Goal: Task Accomplishment & Management: Manage account settings

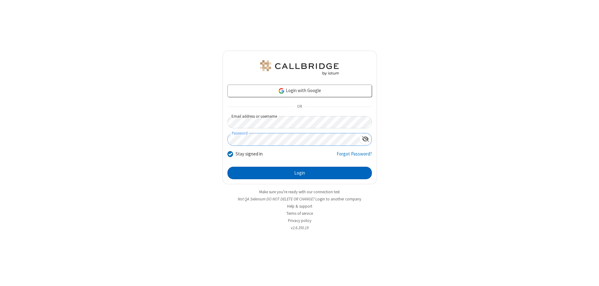
click at [299, 173] on button "Login" at bounding box center [299, 172] width 144 height 12
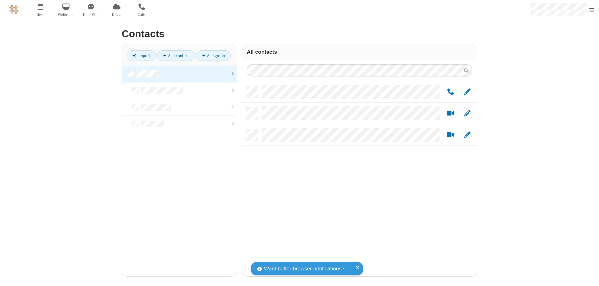
scroll to position [190, 230]
click at [179, 74] on link at bounding box center [179, 73] width 115 height 17
click at [213, 55] on link "Add group" at bounding box center [213, 55] width 35 height 11
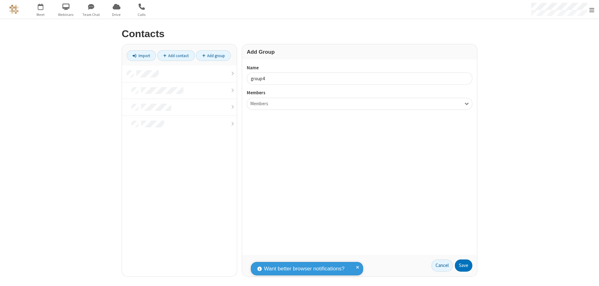
type input "group4"
type input "name20"
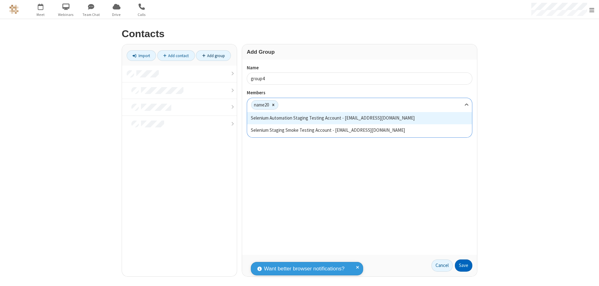
click at [463, 265] on button "Save" at bounding box center [463, 265] width 17 height 12
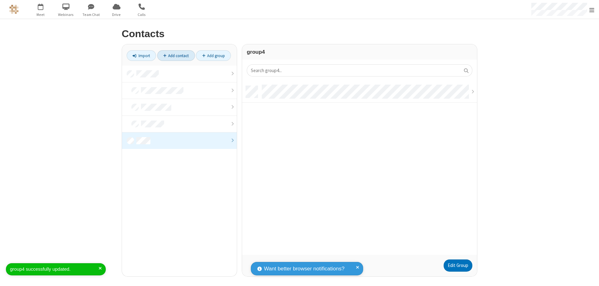
click at [176, 55] on link "Add contact" at bounding box center [176, 55] width 38 height 11
